Goal: Task Accomplishment & Management: Use online tool/utility

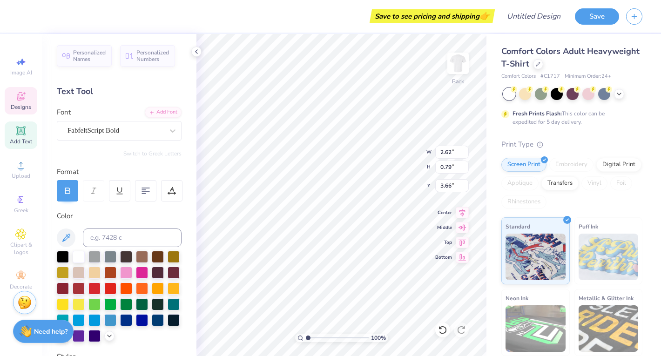
type textarea "Dreaming"
type input "4.34"
type input "0.67"
type input "4.54"
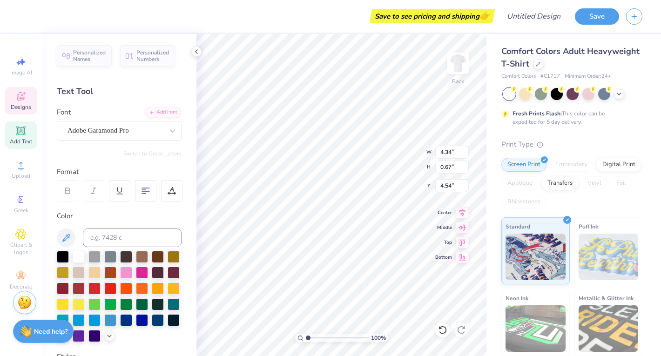
type textarea "O"
type input "3.24"
type input "0.96"
type input "3.58"
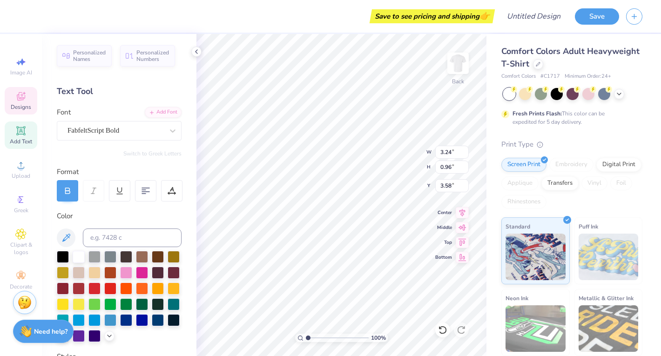
type textarea "Dreaming Of"
type input "3.70"
type input "5.67"
type input "2.73"
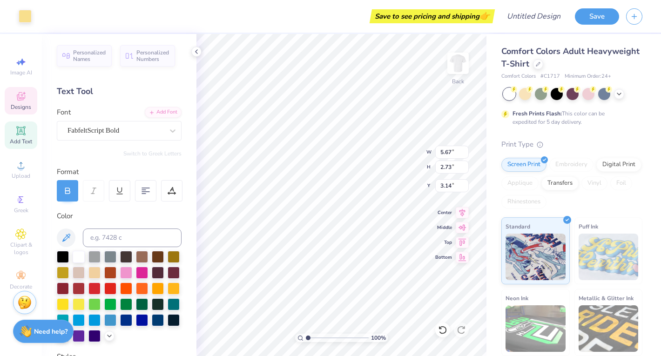
type input "4.45"
type input "0.97"
type input "3.22"
type input "5.97"
type input "3.03"
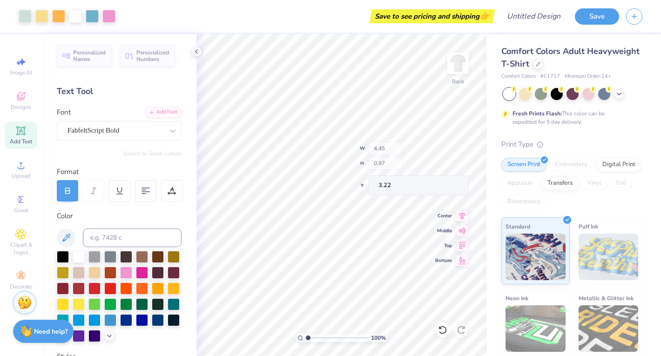
type input "3.00"
type input "2.67"
type input "3.70"
click at [535, 64] on icon at bounding box center [537, 63] width 5 height 5
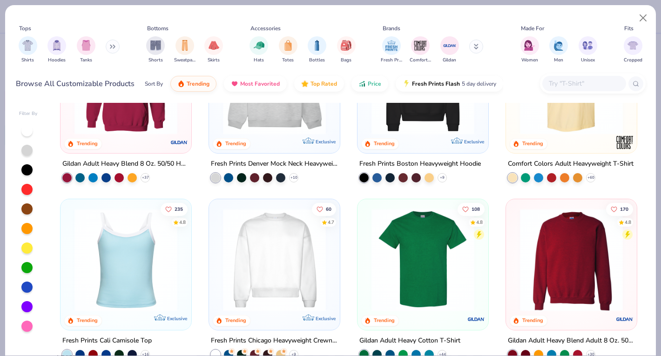
scroll to position [43, 0]
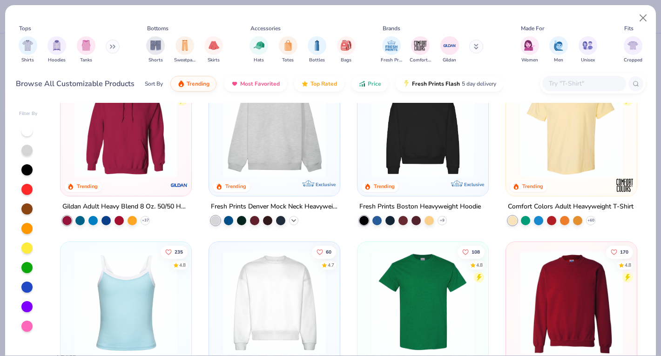
click at [291, 220] on icon at bounding box center [293, 220] width 7 height 7
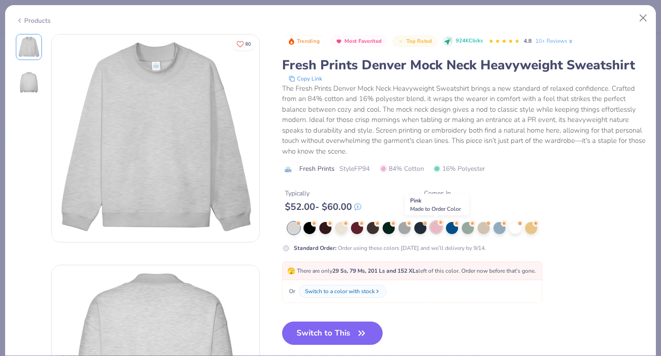
click at [438, 228] on div at bounding box center [436, 227] width 12 height 12
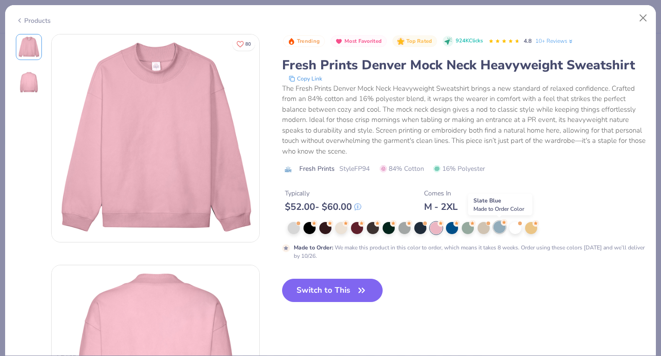
click at [502, 229] on div at bounding box center [499, 227] width 12 height 12
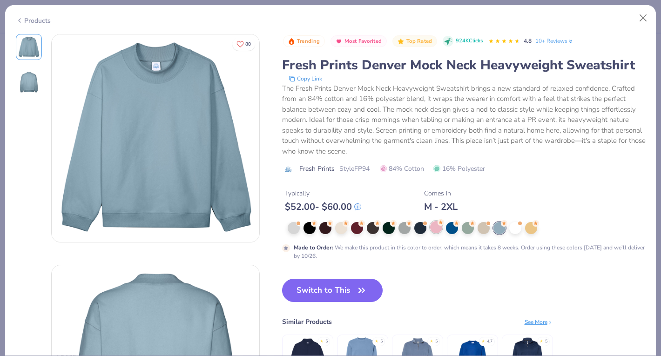
click at [436, 233] on div at bounding box center [436, 227] width 12 height 12
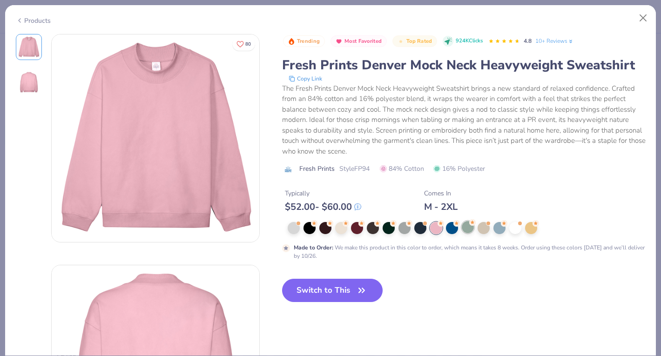
click at [466, 232] on div at bounding box center [467, 227] width 12 height 12
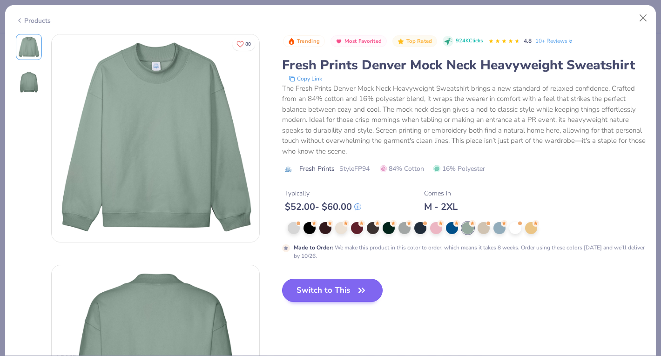
click at [350, 291] on button "Switch to This" at bounding box center [332, 290] width 101 height 23
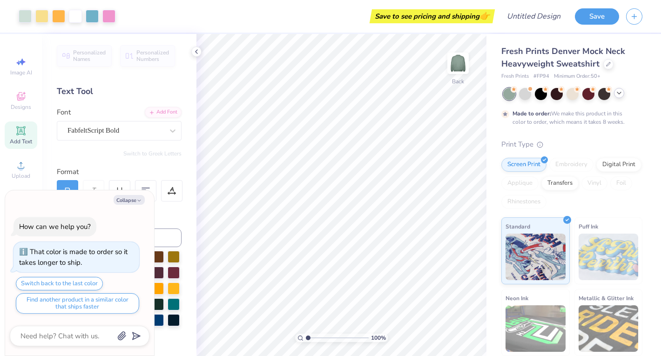
click at [620, 96] on icon at bounding box center [618, 92] width 7 height 7
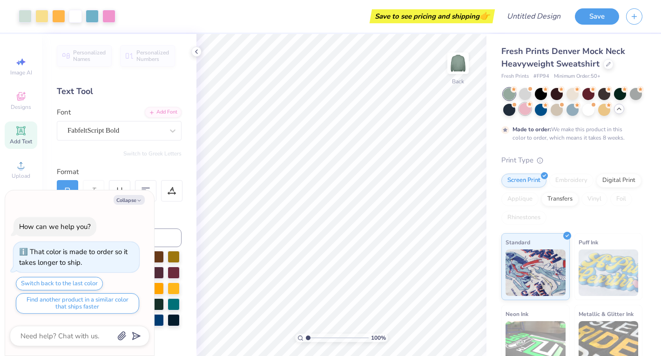
click at [525, 111] on div at bounding box center [525, 109] width 12 height 12
click at [573, 113] on div at bounding box center [572, 109] width 12 height 12
click at [608, 111] on div at bounding box center [604, 109] width 12 height 12
click at [529, 99] on div at bounding box center [525, 93] width 12 height 12
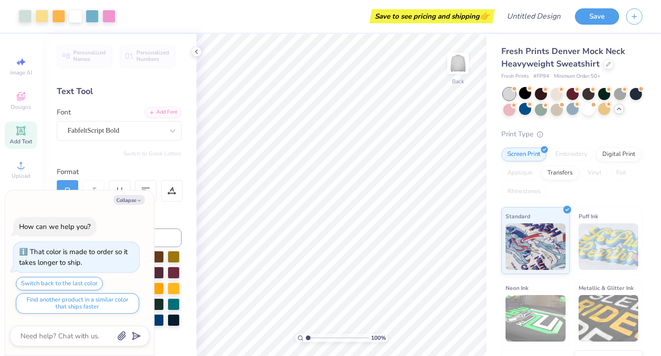
scroll to position [171, 0]
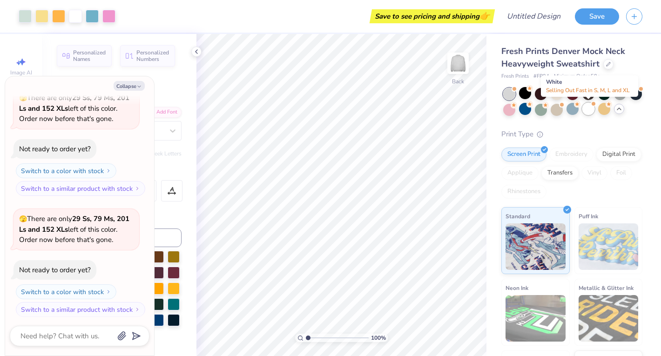
click at [587, 112] on div at bounding box center [588, 109] width 12 height 12
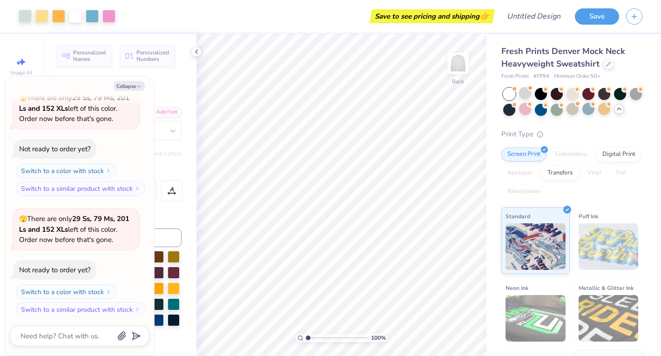
type textarea "x"
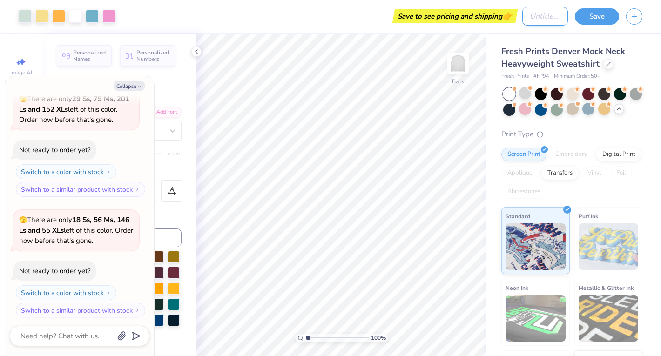
click at [522, 16] on input "Design Title" at bounding box center [545, 16] width 46 height 19
click at [517, 16] on div "Art colors Save to see pricing and shipping 👉 Design Title Save" at bounding box center [330, 16] width 661 height 33
click at [522, 16] on input "Design Title" at bounding box center [545, 16] width 46 height 19
click at [517, 16] on div "Art colors Save to see pricing and shipping 👉 Design Title Save" at bounding box center [330, 16] width 661 height 33
click at [522, 16] on input "Design Title" at bounding box center [545, 16] width 46 height 19
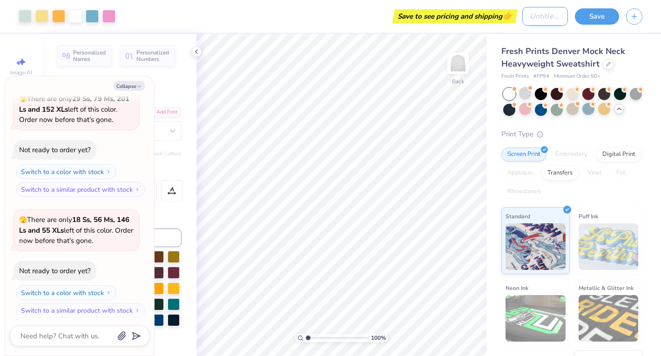
type input "B"
type textarea "x"
type input "Ba"
type textarea "x"
type input "[MEDICAL_DATA]"
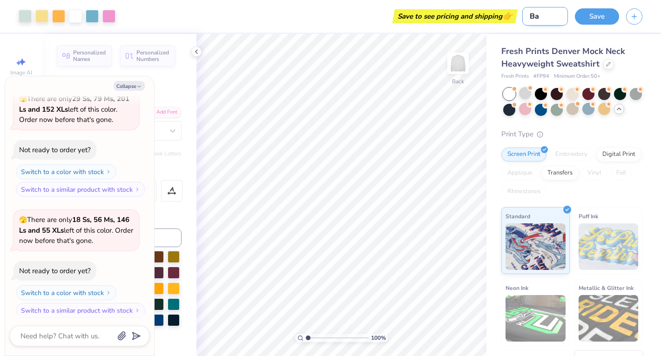
type textarea "x"
type input "Ball"
type textarea "x"
type input "Ballp"
type textarea "x"
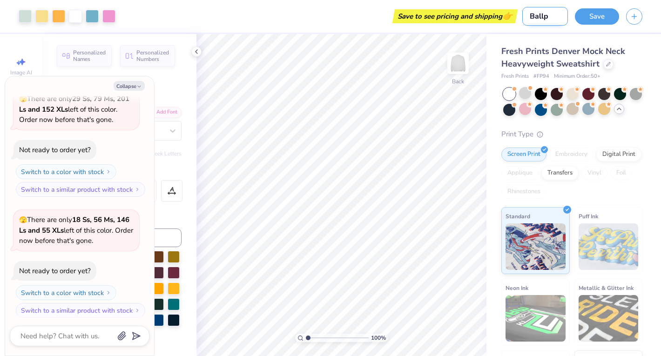
type input "Ballpp"
type textarea "x"
type input "Ballp"
type textarea "x"
type input "Ball"
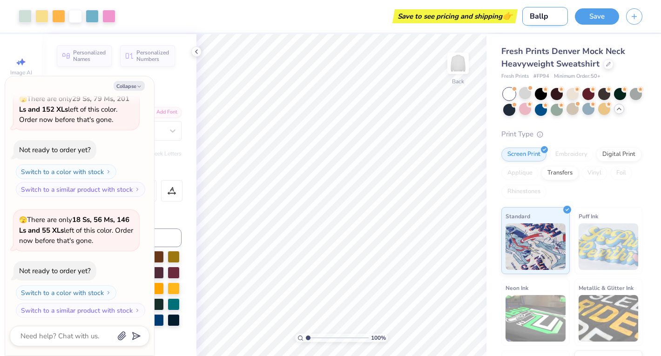
type textarea "x"
type input "Ballo"
type textarea "x"
type input "Balloo"
type textarea "x"
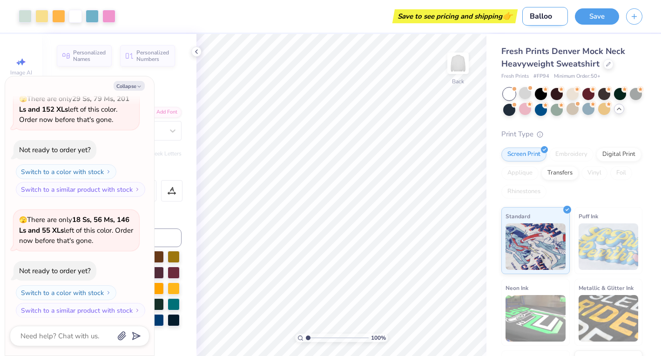
type input "Balloon"
type textarea "x"
type input "Balloon"
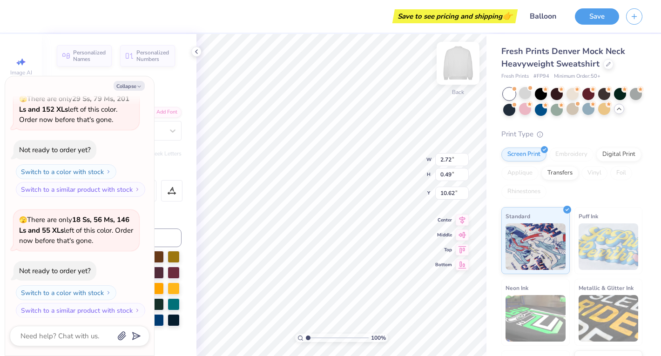
scroll to position [0, 1]
type textarea "x"
type textarea "L"
type textarea "x"
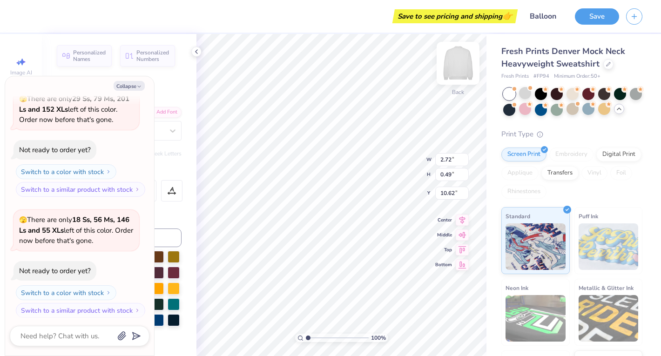
type textarea "Li"
type textarea "x"
type textarea "L"
type textarea "x"
type textarea "LI"
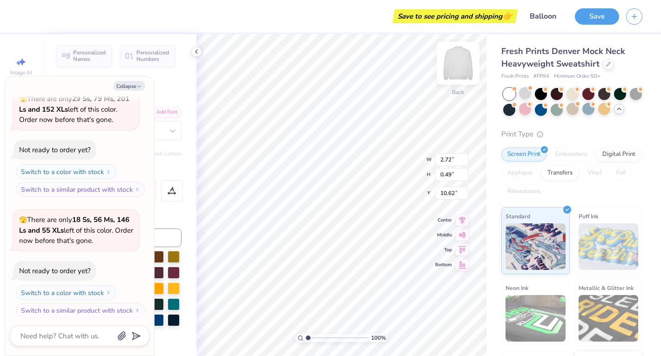
type textarea "x"
type textarea "LIP"
type textarea "x"
type textarea "LIP"
type textarea "x"
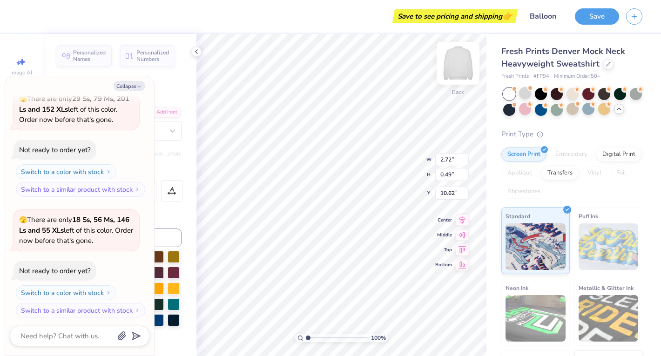
type textarea "LIP S"
type textarea "x"
type textarea "LIP SY"
type textarea "x"
type textarea "LIP SYN"
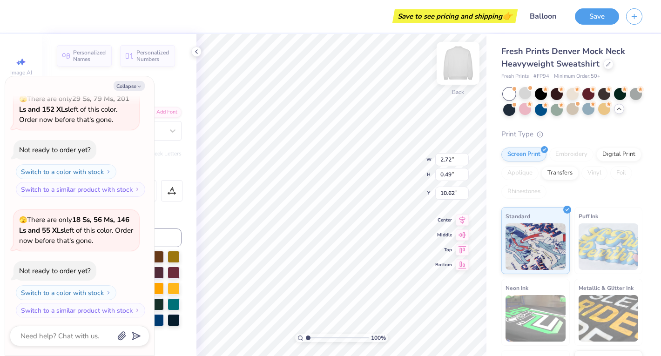
scroll to position [0, 1]
type textarea "x"
type textarea "LIP SYNC"
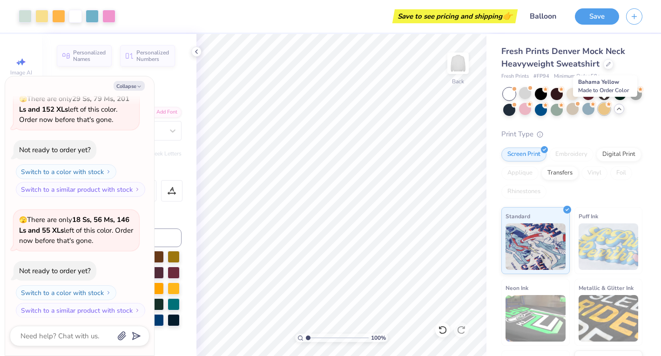
click at [604, 110] on div at bounding box center [604, 109] width 12 height 12
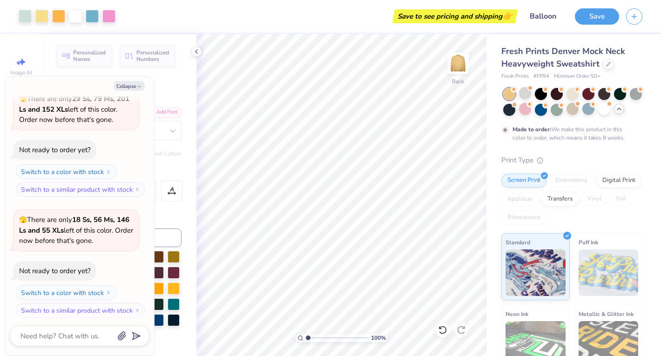
scroll to position [368, 0]
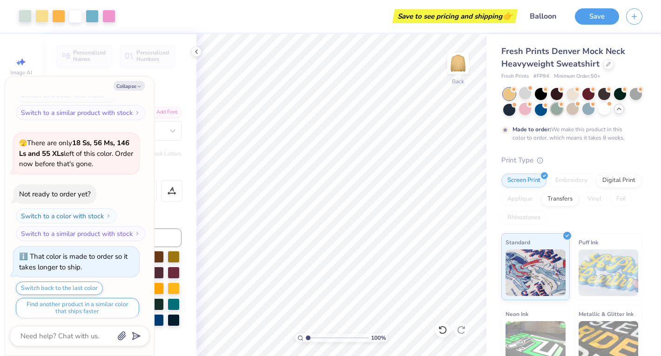
click at [558, 109] on div at bounding box center [556, 109] width 12 height 12
click at [605, 67] on div at bounding box center [608, 63] width 10 height 10
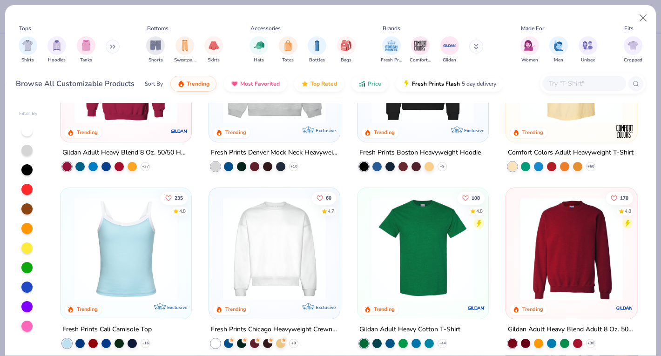
scroll to position [100, 0]
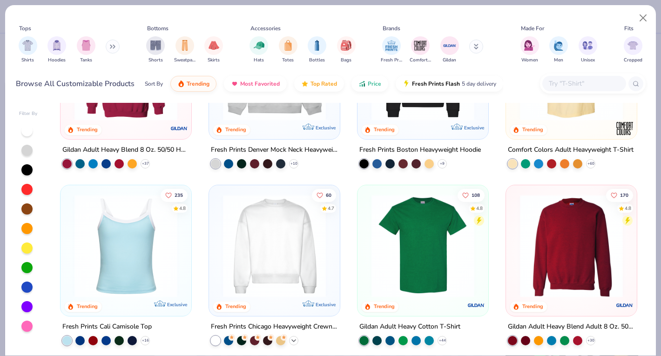
click at [294, 335] on div "+ 9" at bounding box center [293, 339] width 9 height 9
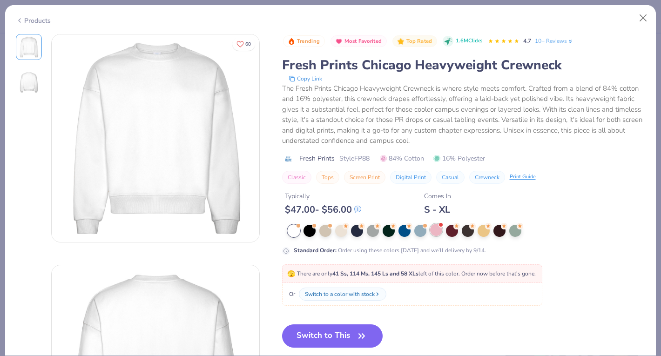
click at [438, 234] on div at bounding box center [436, 230] width 12 height 12
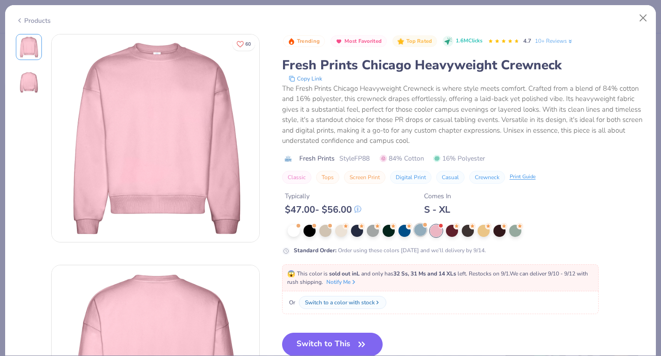
click at [422, 233] on div at bounding box center [420, 230] width 12 height 12
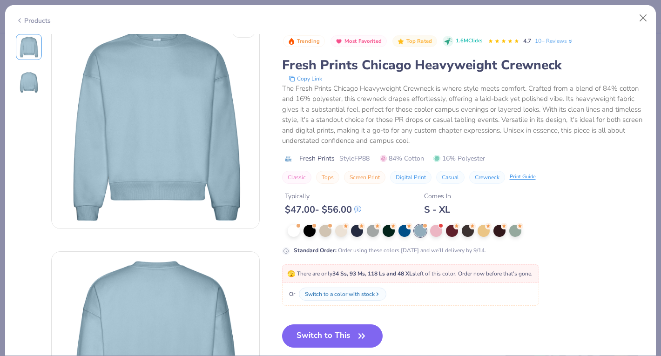
scroll to position [19, 0]
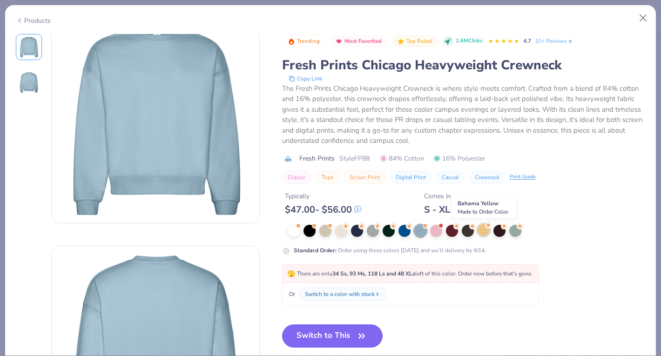
click at [487, 232] on div at bounding box center [483, 230] width 12 height 12
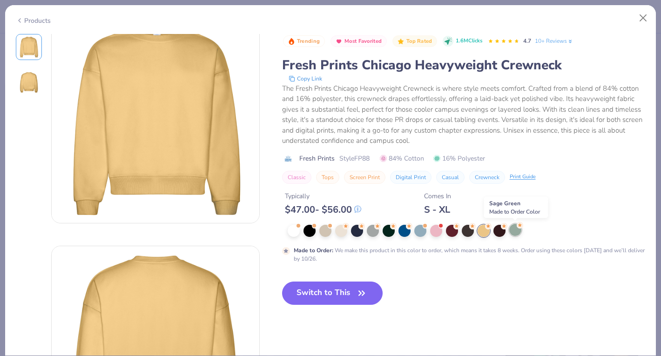
click at [515, 232] on div at bounding box center [515, 230] width 12 height 12
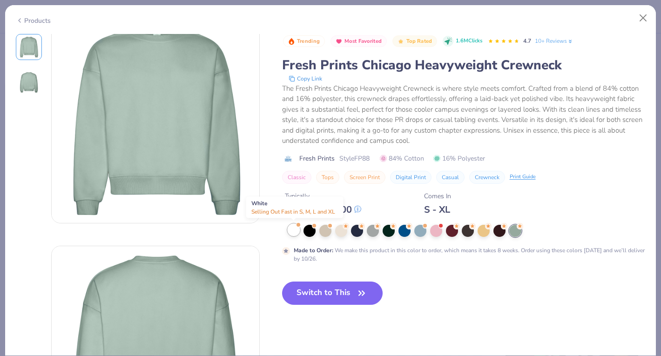
click at [296, 227] on div at bounding box center [293, 230] width 12 height 12
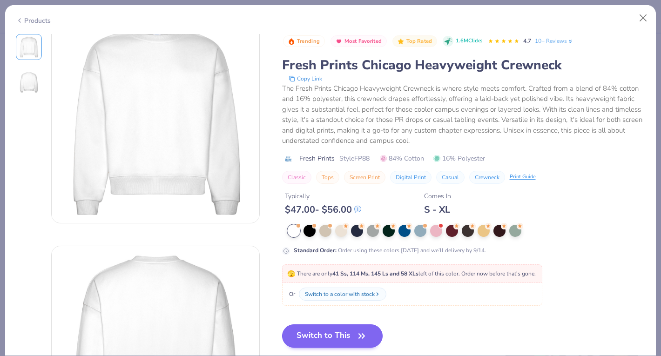
click at [323, 334] on button "Switch to This" at bounding box center [332, 335] width 101 height 23
type textarea "x"
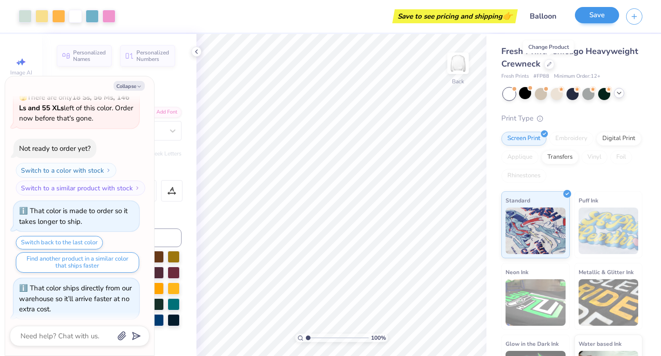
click at [605, 20] on button "Save" at bounding box center [596, 15] width 44 height 16
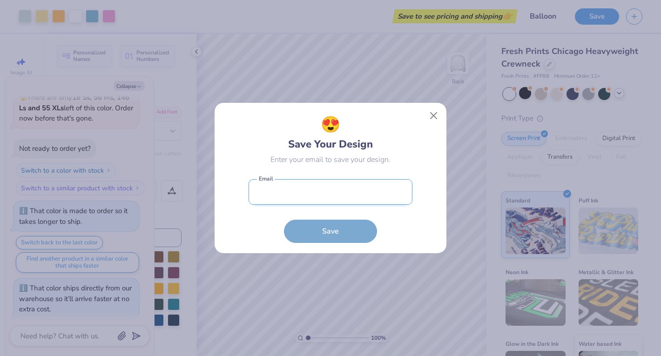
click at [346, 197] on input "email" at bounding box center [330, 192] width 164 height 26
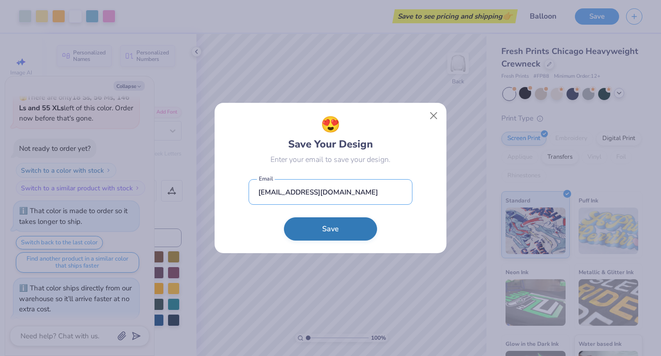
type input "[EMAIL_ADDRESS][DOMAIN_NAME]"
click at [343, 231] on button "Save" at bounding box center [330, 228] width 93 height 23
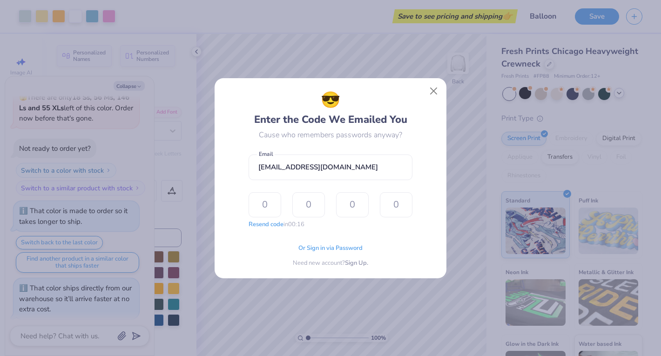
click at [326, 208] on div at bounding box center [330, 204] width 164 height 25
click at [273, 208] on input "text" at bounding box center [264, 204] width 33 height 25
click at [233, 247] on div "😎 Enter the Code We Emailed You Cause who remembers passwords anyway? [EMAIL_AD…" at bounding box center [330, 177] width 211 height 179
click at [272, 222] on button "Resend code" at bounding box center [265, 223] width 35 height 9
click at [355, 262] on span "Sign Up." at bounding box center [356, 261] width 23 height 9
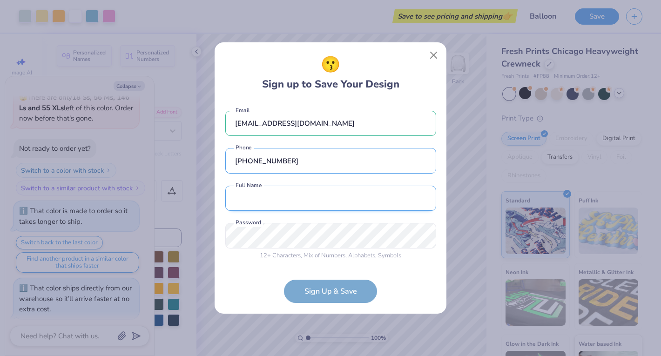
type input "[PHONE_NUMBER]"
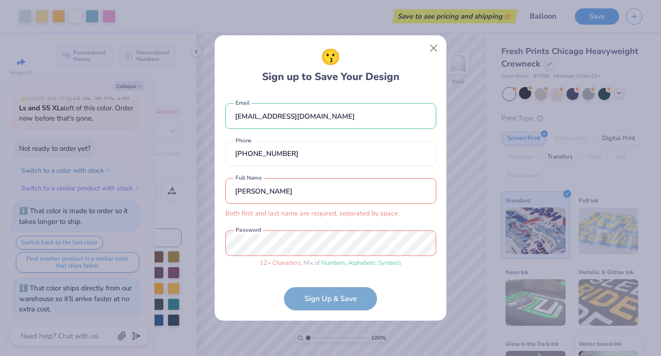
click at [381, 198] on input "[PERSON_NAME]" at bounding box center [330, 191] width 211 height 26
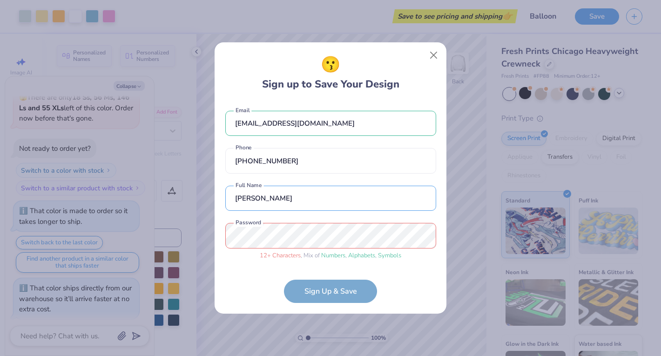
type input "[PERSON_NAME]"
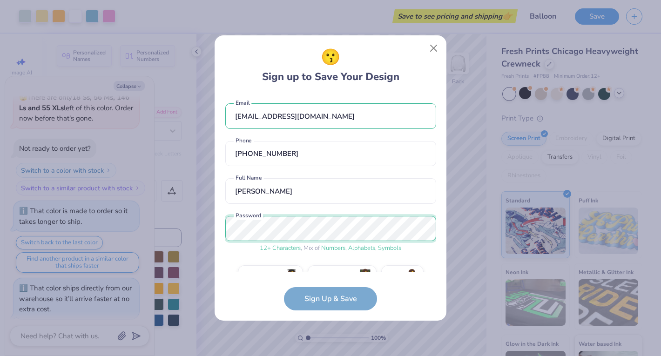
scroll to position [20, 0]
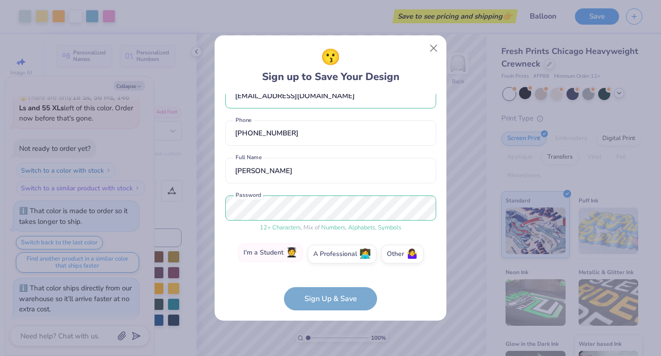
click at [277, 254] on label "I'm a Student 🧑‍🎓" at bounding box center [270, 252] width 65 height 19
click at [327, 274] on input "I'm a Student 🧑‍🎓" at bounding box center [330, 277] width 6 height 6
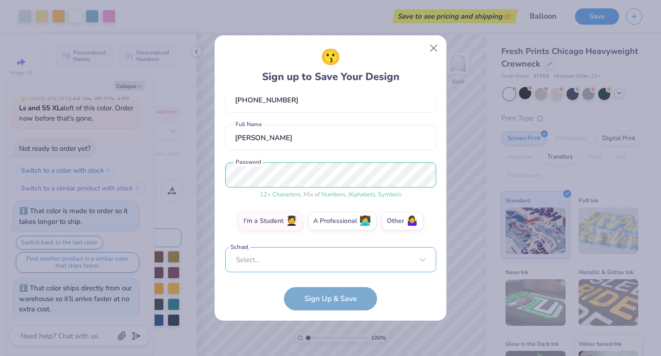
click at [277, 254] on div "Select..." at bounding box center [330, 260] width 211 height 26
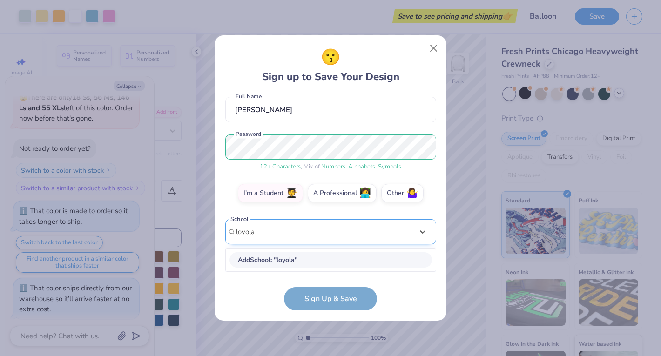
scroll to position [81, 0]
click at [309, 259] on div "[GEOGRAPHIC_DATA]" at bounding box center [330, 260] width 202 height 15
type input "loyola"
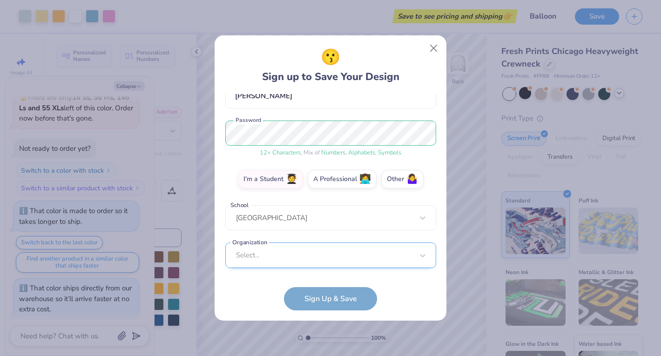
click at [297, 257] on div "Select..." at bounding box center [330, 255] width 211 height 26
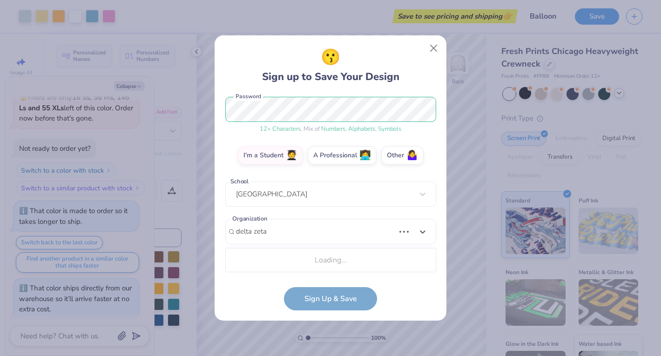
scroll to position [235, 0]
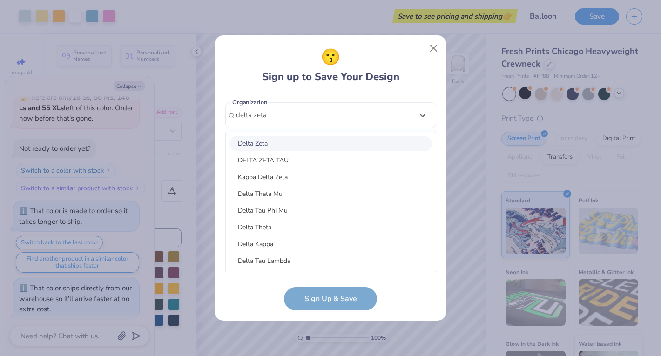
click at [303, 150] on div "Delta Zeta" at bounding box center [330, 143] width 202 height 15
type input "delta zeta"
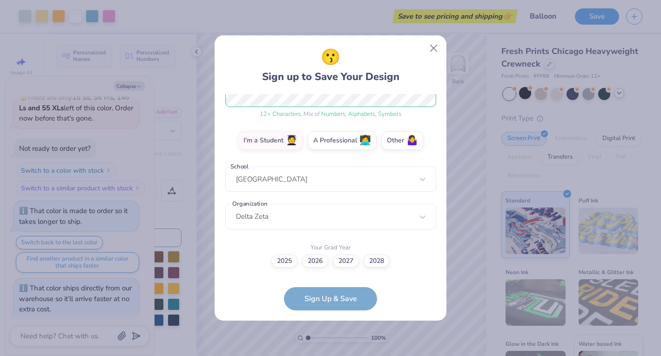
scroll to position [134, 0]
click at [316, 264] on label "2026" at bounding box center [315, 260] width 26 height 13
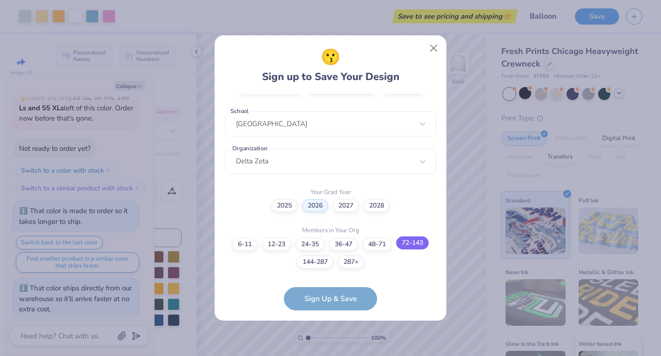
click at [421, 241] on label "72-143" at bounding box center [412, 242] width 33 height 13
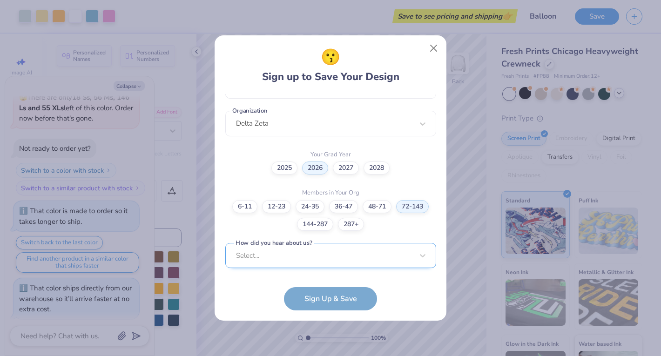
click at [327, 258] on div "Select..." at bounding box center [330, 256] width 211 height 26
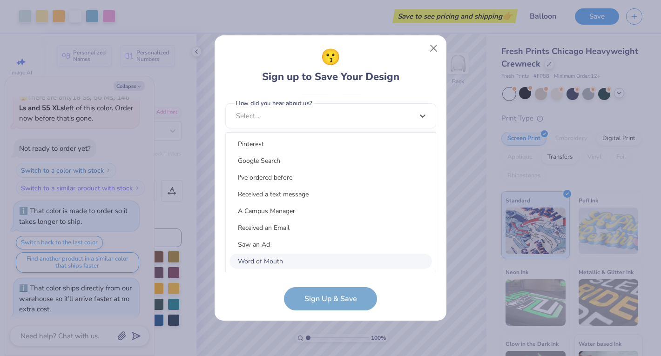
click at [290, 259] on div "Word of Mouth" at bounding box center [330, 261] width 202 height 15
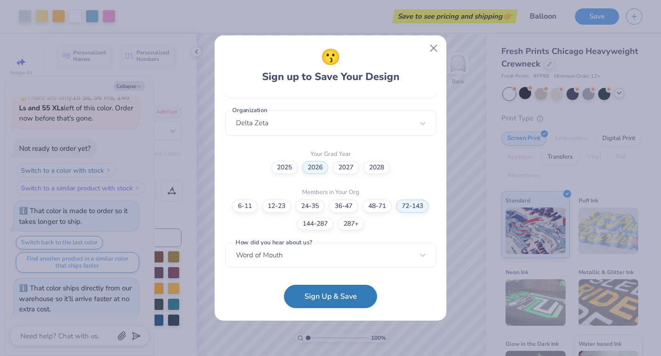
click at [324, 302] on button "Sign Up & Save" at bounding box center [330, 296] width 93 height 23
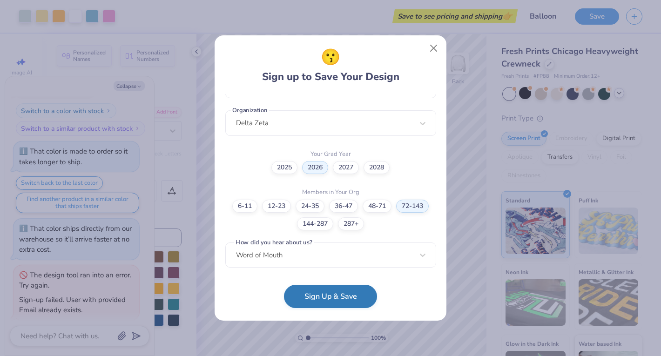
click at [325, 294] on button "Sign Up & Save" at bounding box center [330, 296] width 93 height 23
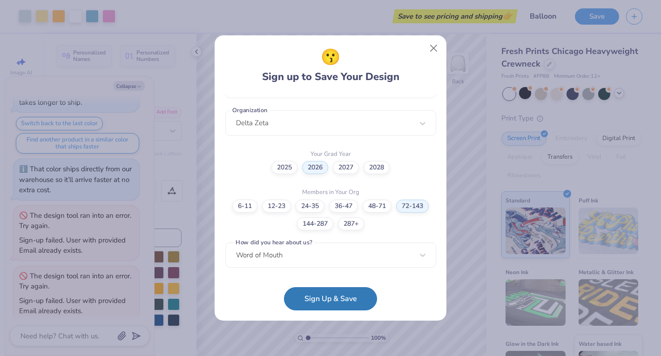
click at [368, 242] on div "Word of Mouth" at bounding box center [330, 255] width 211 height 26
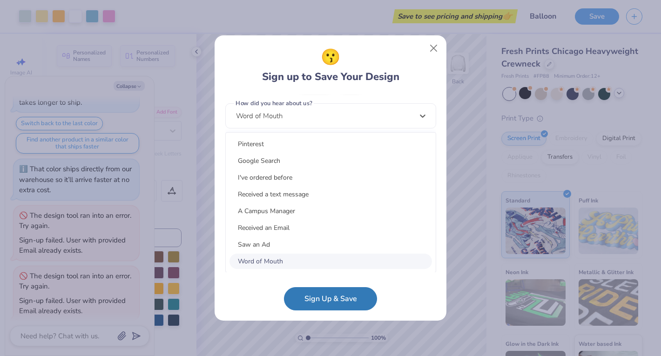
scroll to position [2, 0]
click at [325, 259] on div "Word of Mouth" at bounding box center [330, 259] width 202 height 15
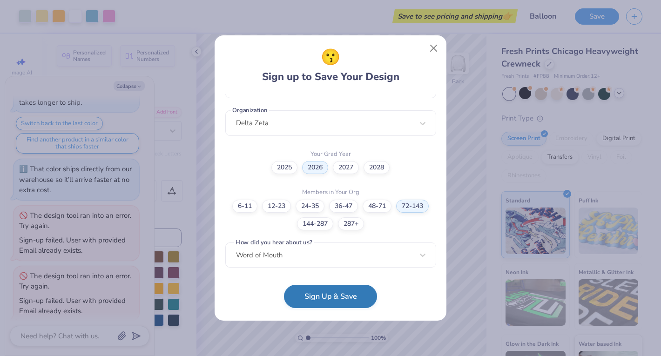
click at [326, 297] on button "Sign Up & Save" at bounding box center [330, 296] width 93 height 23
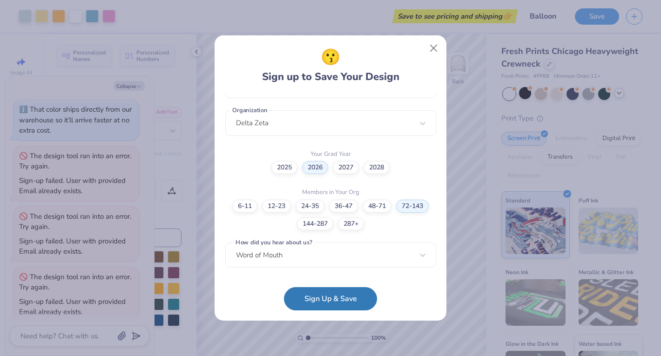
click at [326, 296] on button "Sign Up & Save" at bounding box center [330, 298] width 93 height 23
click at [326, 296] on form "[EMAIL_ADDRESS][DOMAIN_NAME] Email [PHONE_NUMBER] Phone [PERSON_NAME] Full Name…" at bounding box center [330, 202] width 211 height 216
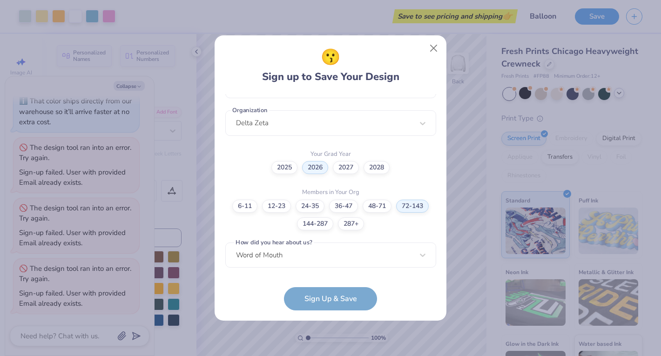
click at [326, 296] on button "Sign Up & Save" at bounding box center [330, 298] width 93 height 23
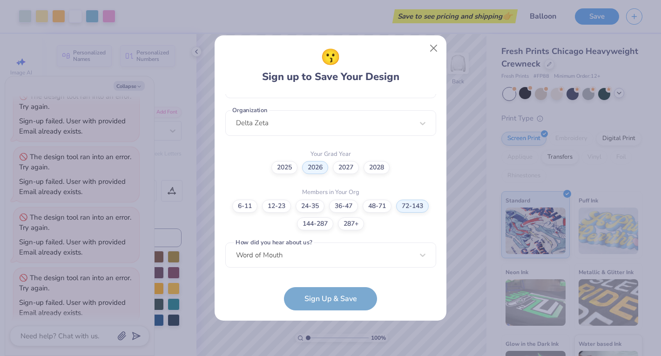
type textarea "x"
click at [430, 54] on button "Close" at bounding box center [434, 49] width 18 height 18
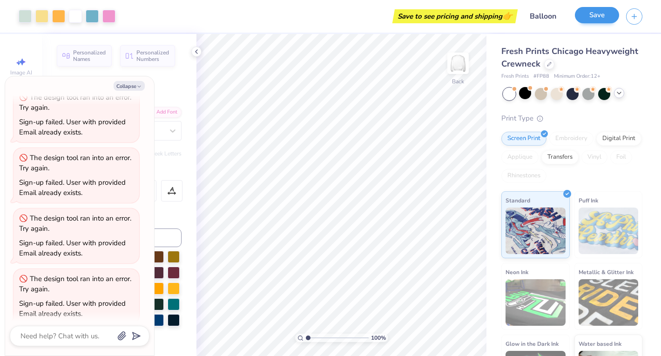
click at [607, 19] on button "Save" at bounding box center [596, 15] width 44 height 16
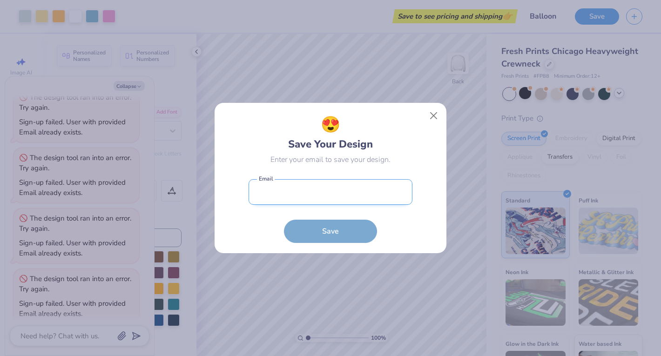
drag, startPoint x: 357, startPoint y: 190, endPoint x: 357, endPoint y: 183, distance: 7.5
click at [357, 190] on input "email" at bounding box center [330, 192] width 164 height 26
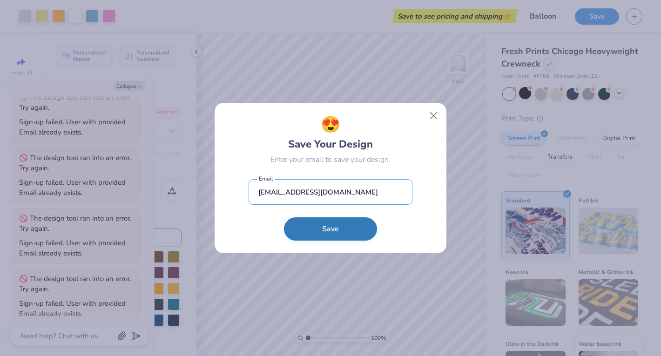
type input "[EMAIL_ADDRESS][DOMAIN_NAME]"
click at [352, 238] on button "Save" at bounding box center [330, 228] width 93 height 23
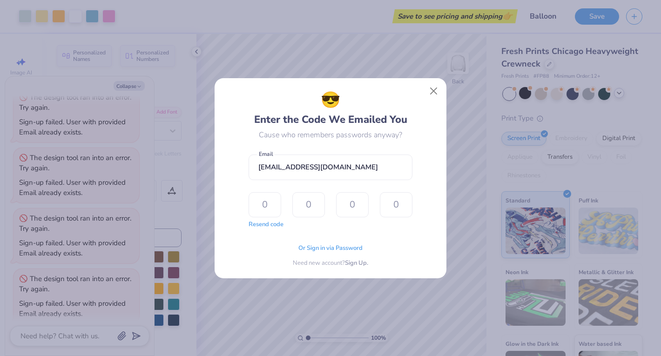
click at [240, 210] on div "😎 Enter the Code We Emailed You Cause who remembers passwords anyway? [EMAIL_AD…" at bounding box center [330, 177] width 211 height 179
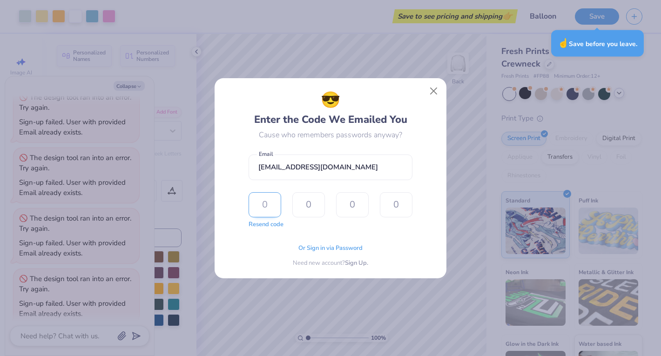
click at [269, 216] on input "text" at bounding box center [264, 204] width 33 height 25
click at [219, 229] on div "😎 Enter the Code We Emailed You Cause who remembers passwords anyway? [EMAIL_AD…" at bounding box center [330, 178] width 232 height 200
click at [258, 224] on button "Resend code" at bounding box center [265, 223] width 35 height 9
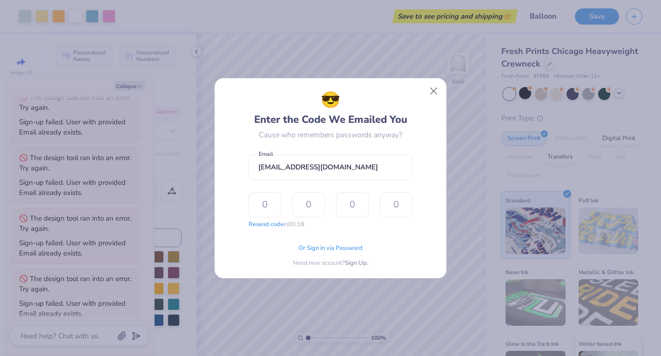
type textarea "x"
type input "2"
click at [272, 212] on input "2" at bounding box center [264, 204] width 33 height 25
type input "2"
type input "7"
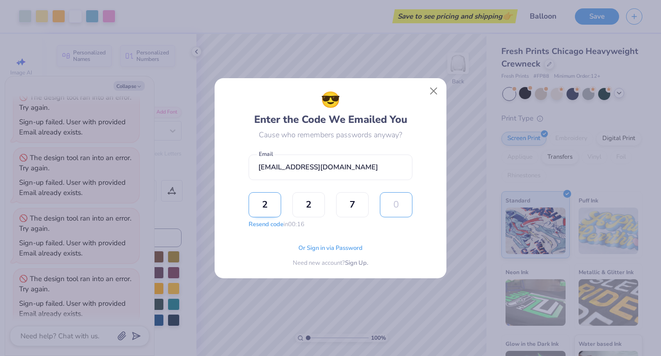
type input "6"
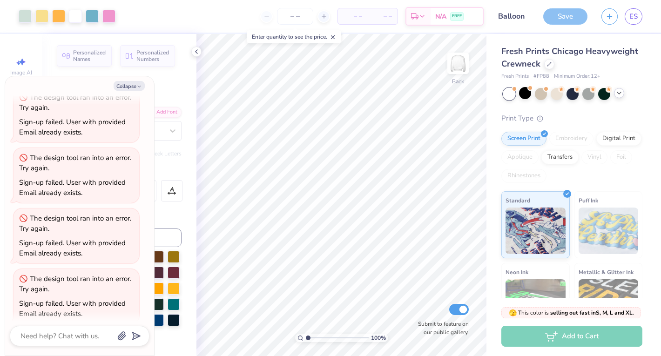
click at [560, 17] on div "Save" at bounding box center [565, 16] width 44 height 16
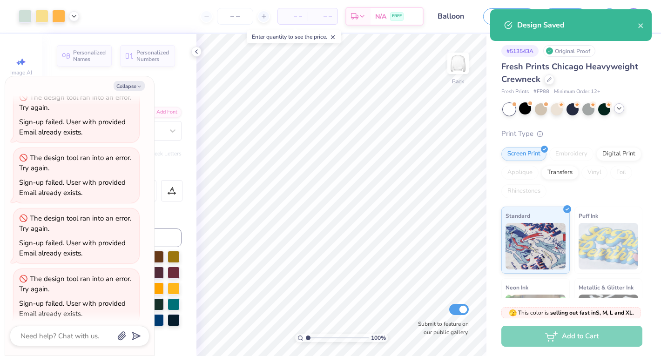
click at [641, 31] on div "Design Saved" at bounding box center [570, 25] width 161 height 32
click at [640, 25] on icon "close" at bounding box center [640, 25] width 5 height 5
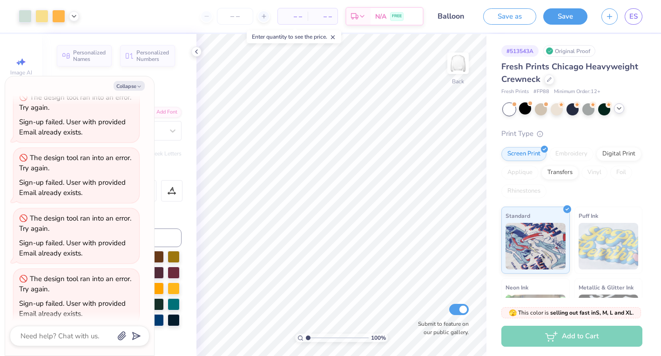
click at [636, 15] on div "Design Saved" at bounding box center [570, 28] width 165 height 42
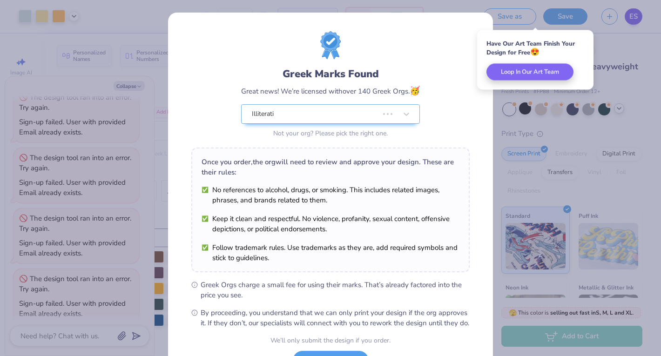
click at [629, 19] on div "Greek Marks Found Great news! We’re licensed with over 140 Greek Orgs. 🥳 Illite…" at bounding box center [330, 178] width 661 height 356
click at [518, 160] on div "Greek Marks Found Great news! We’re licensed with over 140 Greek Orgs. 🥳 Illite…" at bounding box center [330, 178] width 661 height 356
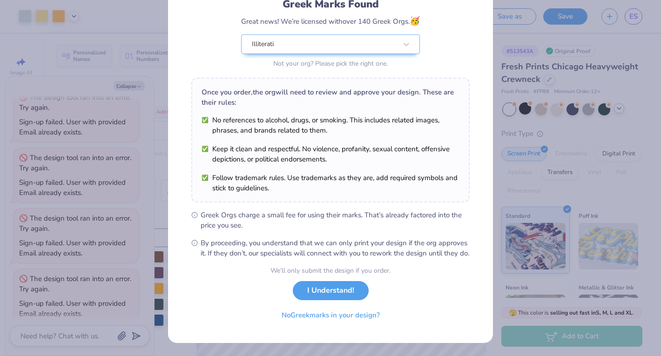
scroll to position [80, 0]
click at [357, 292] on button "I Understand!" at bounding box center [331, 288] width 76 height 19
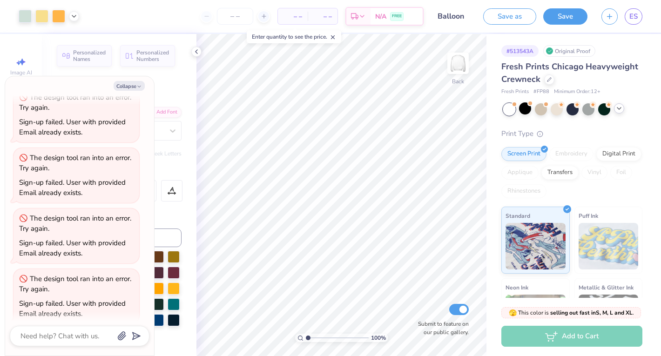
type textarea "x"
